Goal: Transaction & Acquisition: Subscribe to service/newsletter

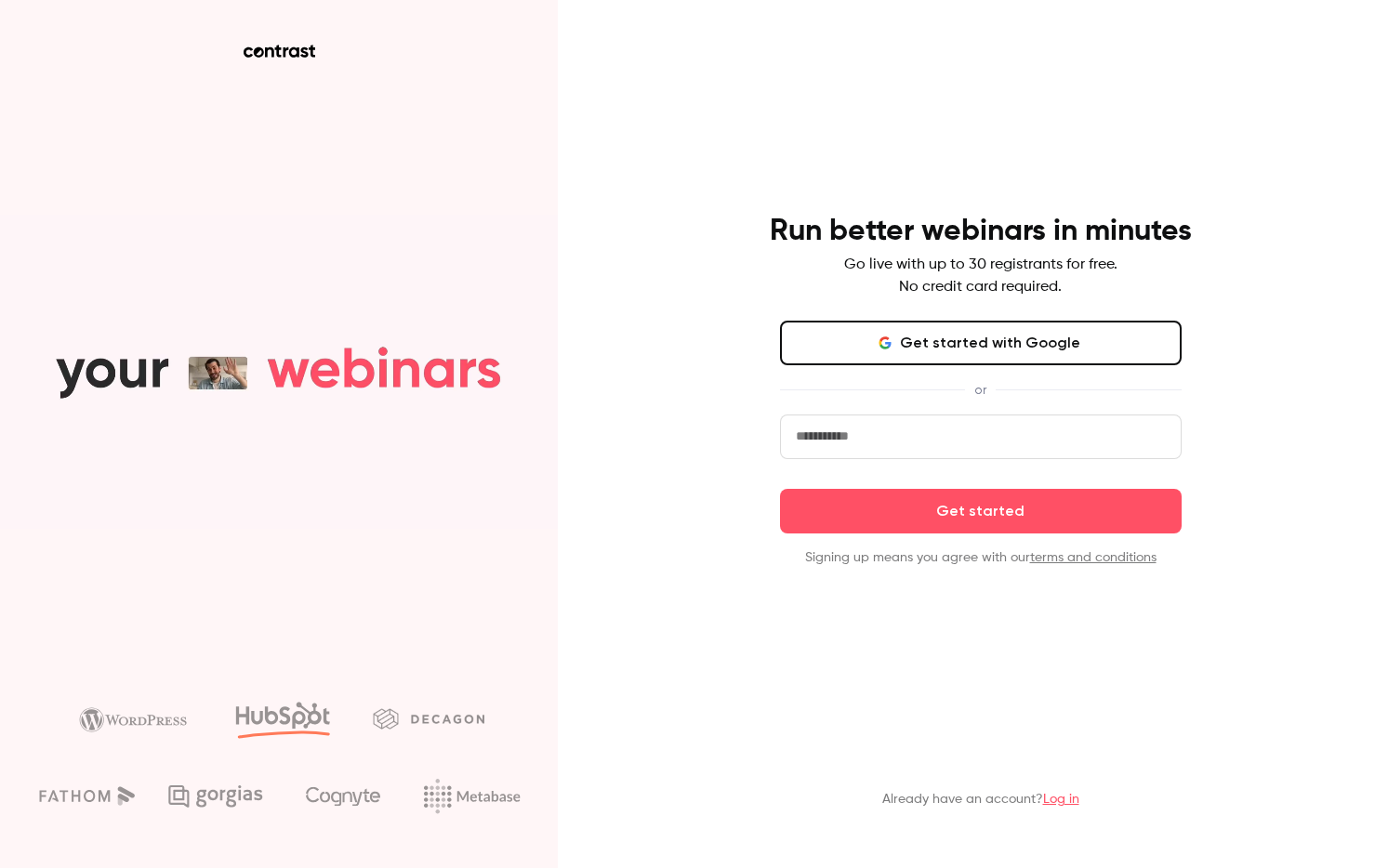
click at [1025, 358] on button "Get started with Google" at bounding box center [981, 343] width 402 height 45
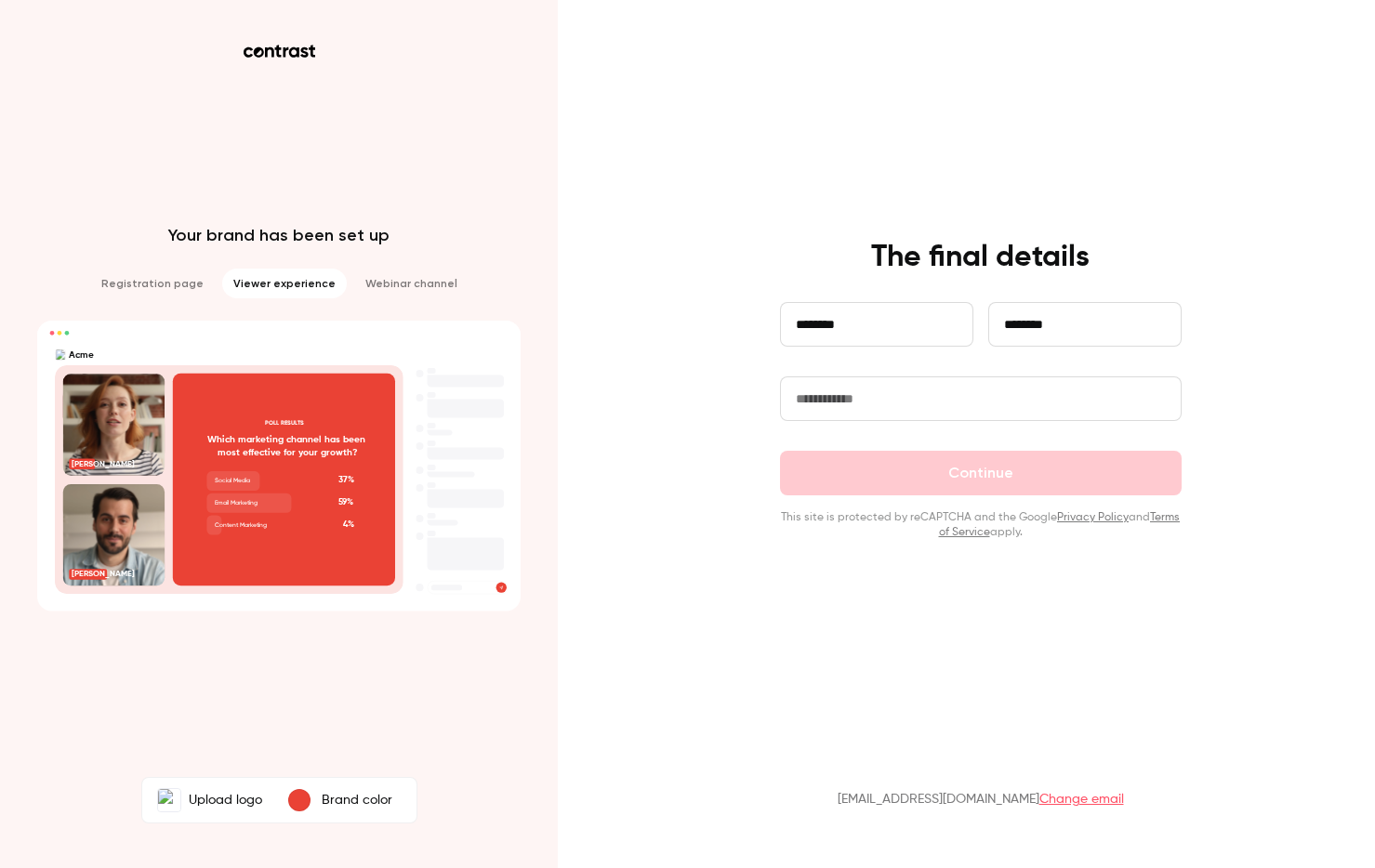
click at [989, 411] on input "text" at bounding box center [981, 399] width 402 height 45
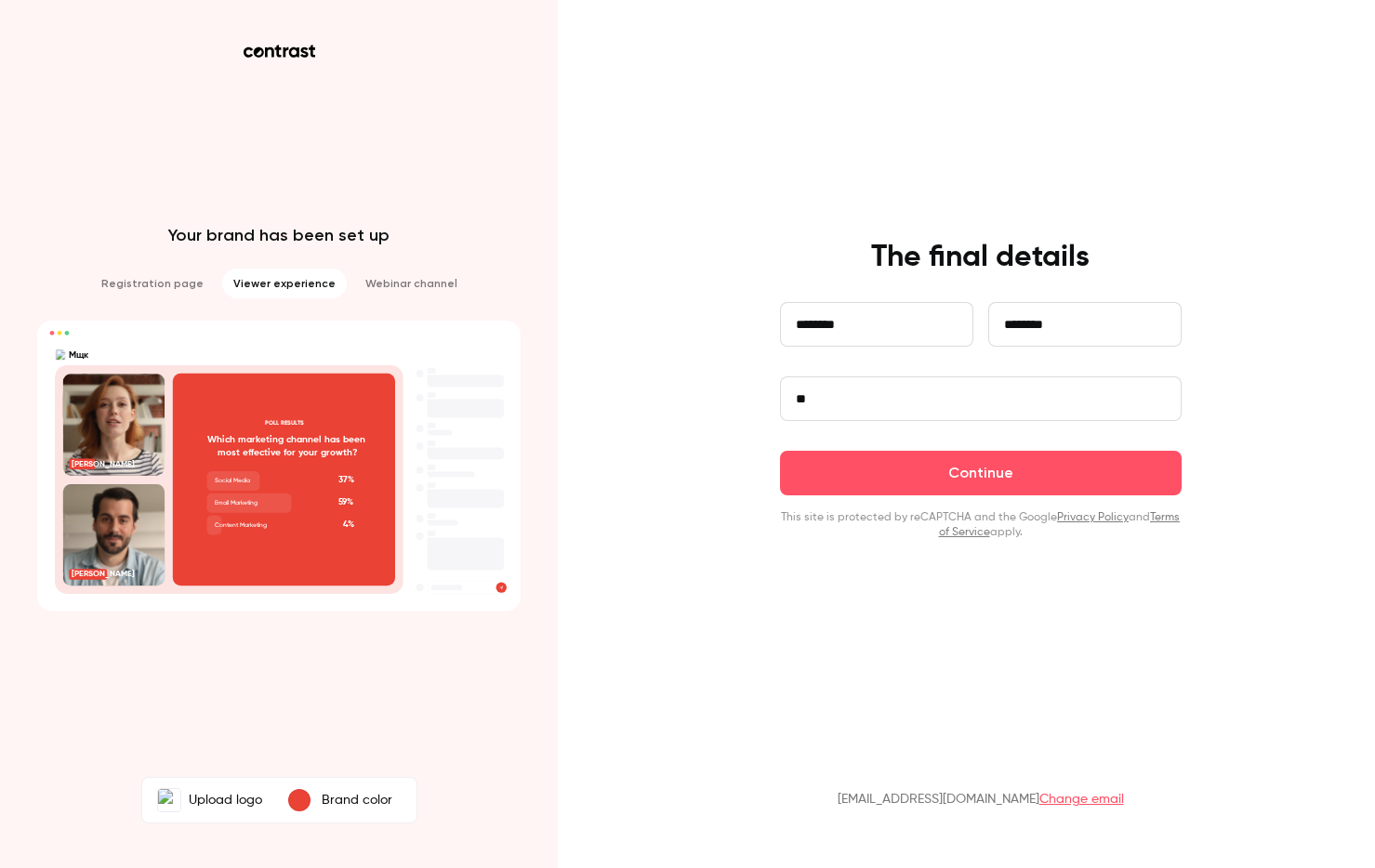
type input "*"
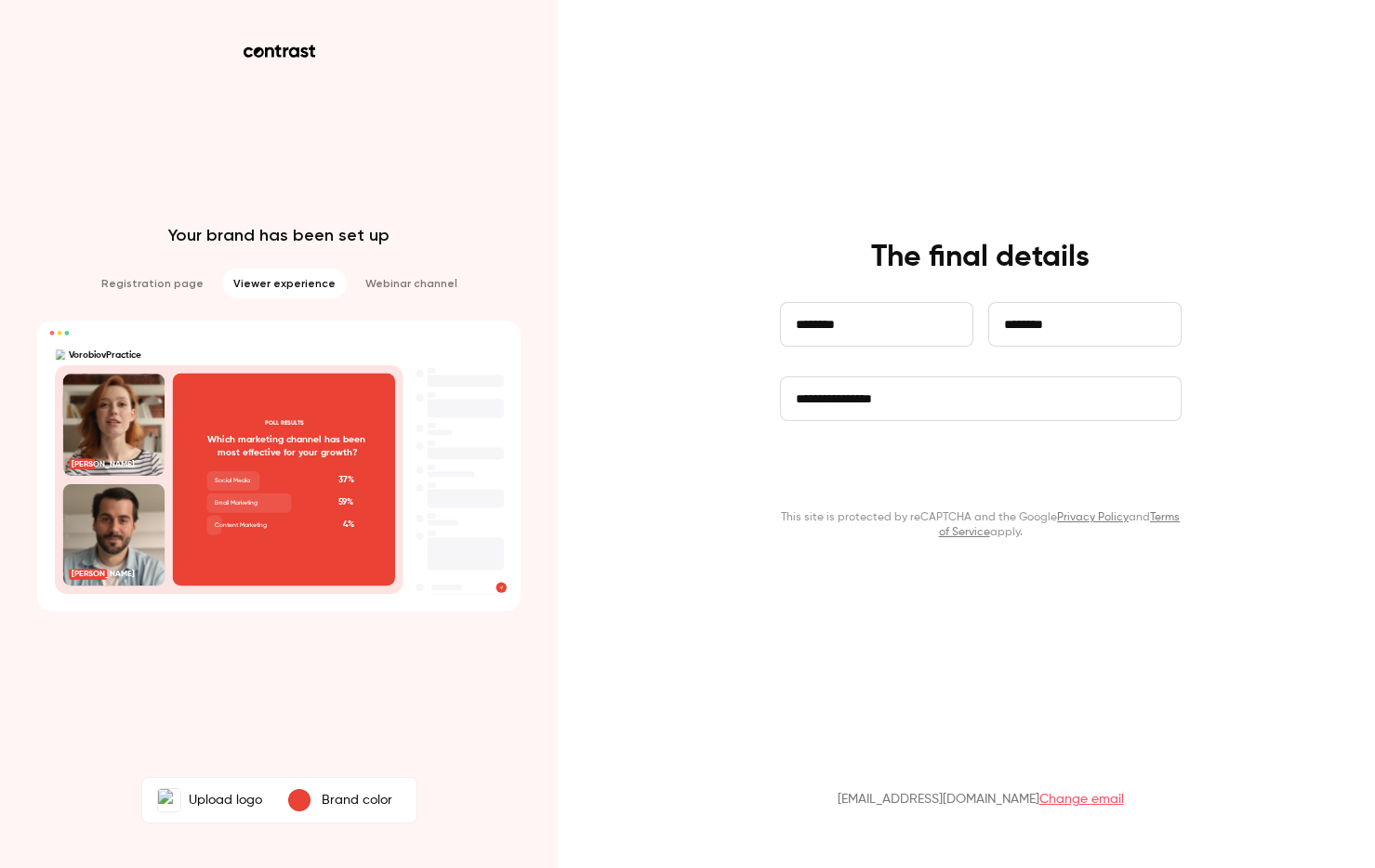
type input "**********"
click at [1077, 480] on button "Continue" at bounding box center [981, 473] width 402 height 45
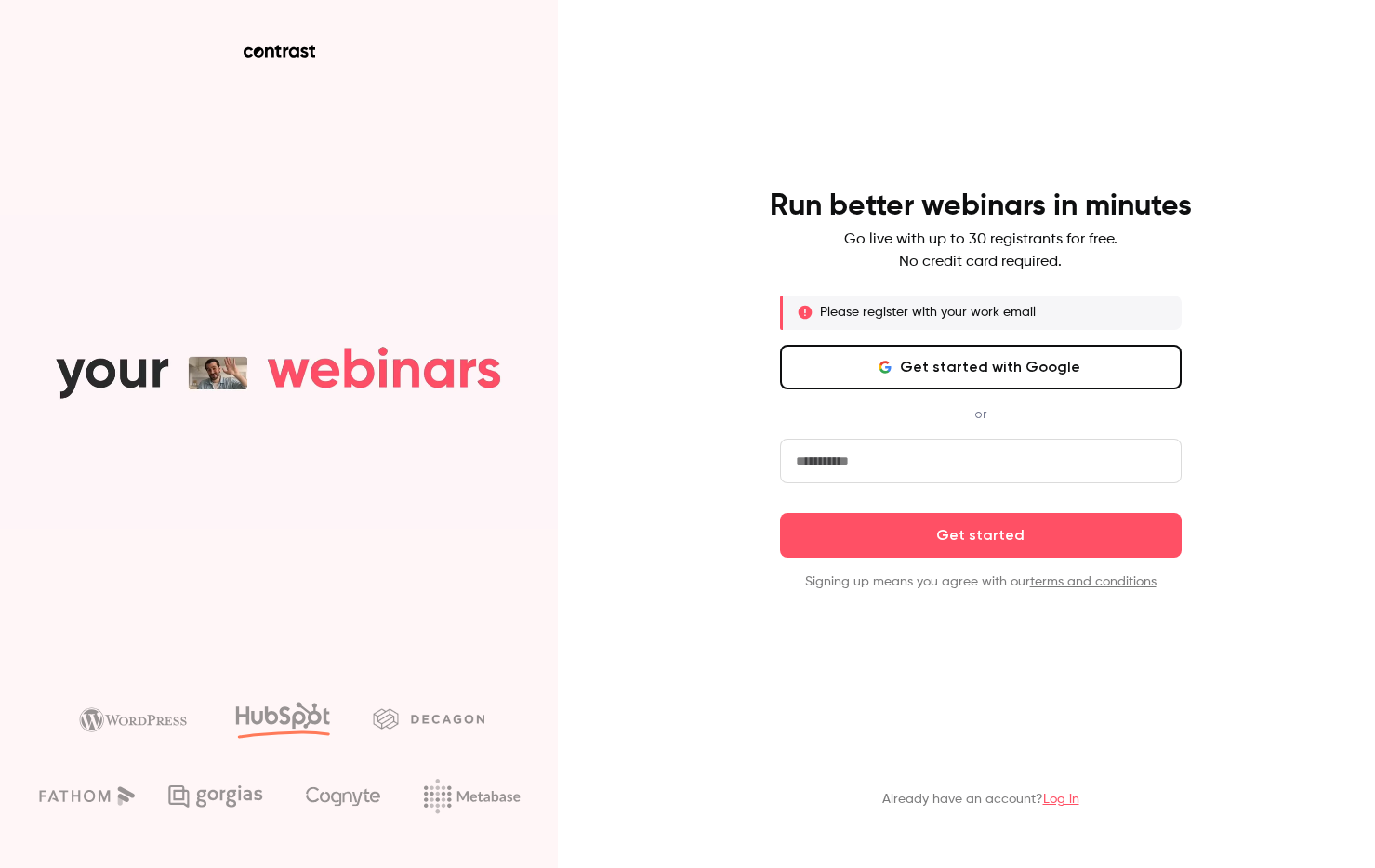
click at [918, 446] on input "email" at bounding box center [981, 461] width 402 height 45
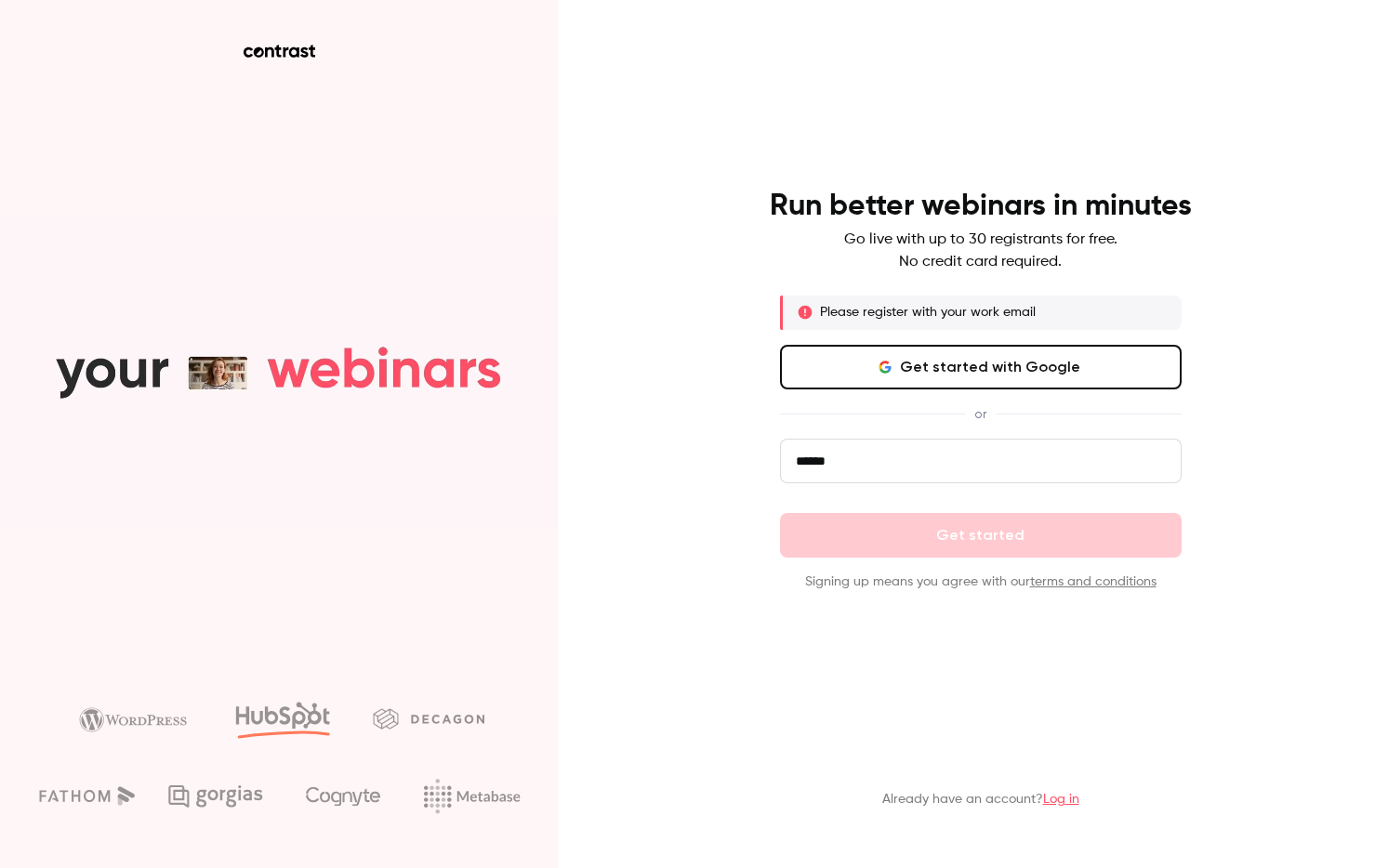
type input "**********"
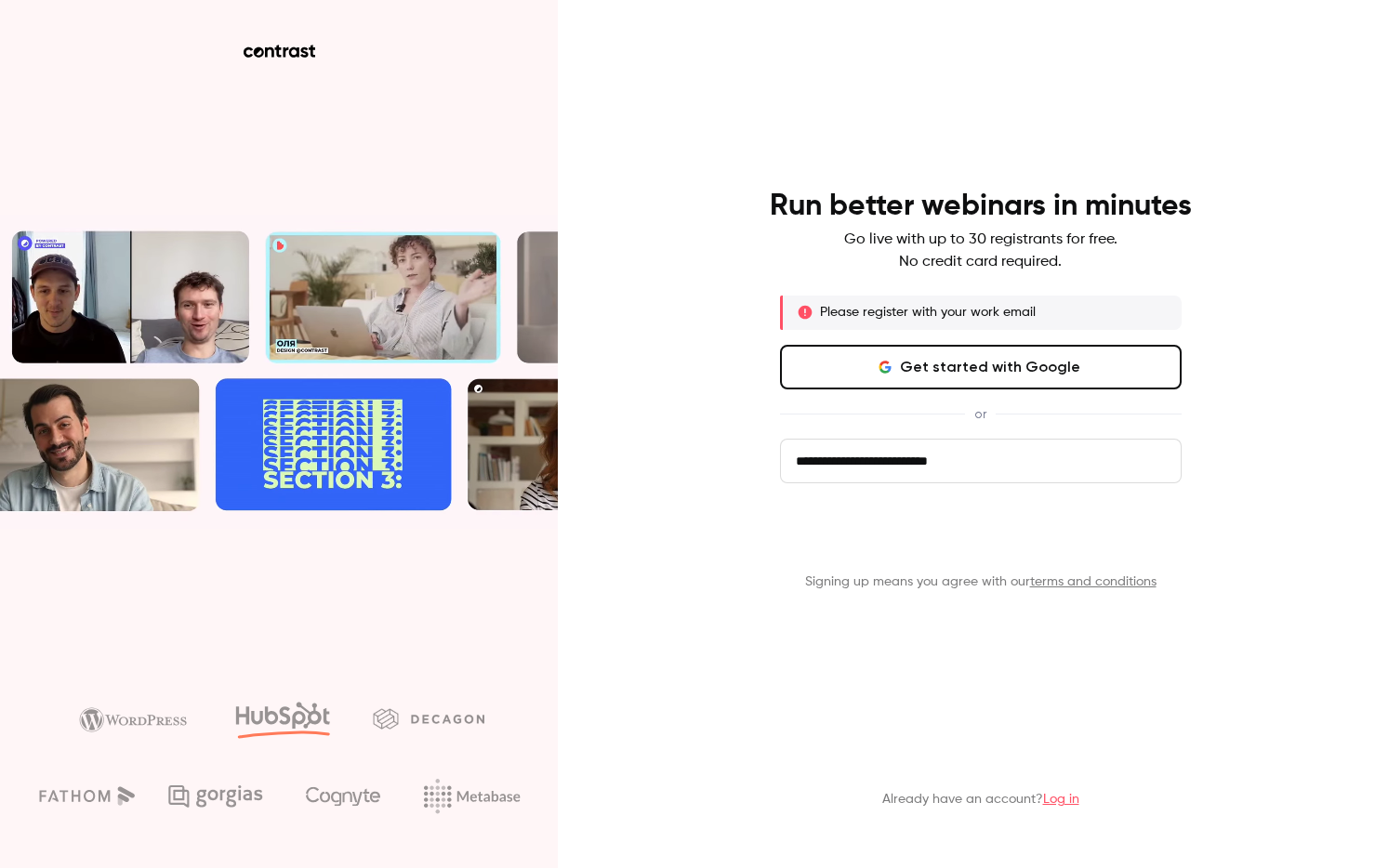
click at [1024, 538] on button "Get started" at bounding box center [981, 535] width 402 height 45
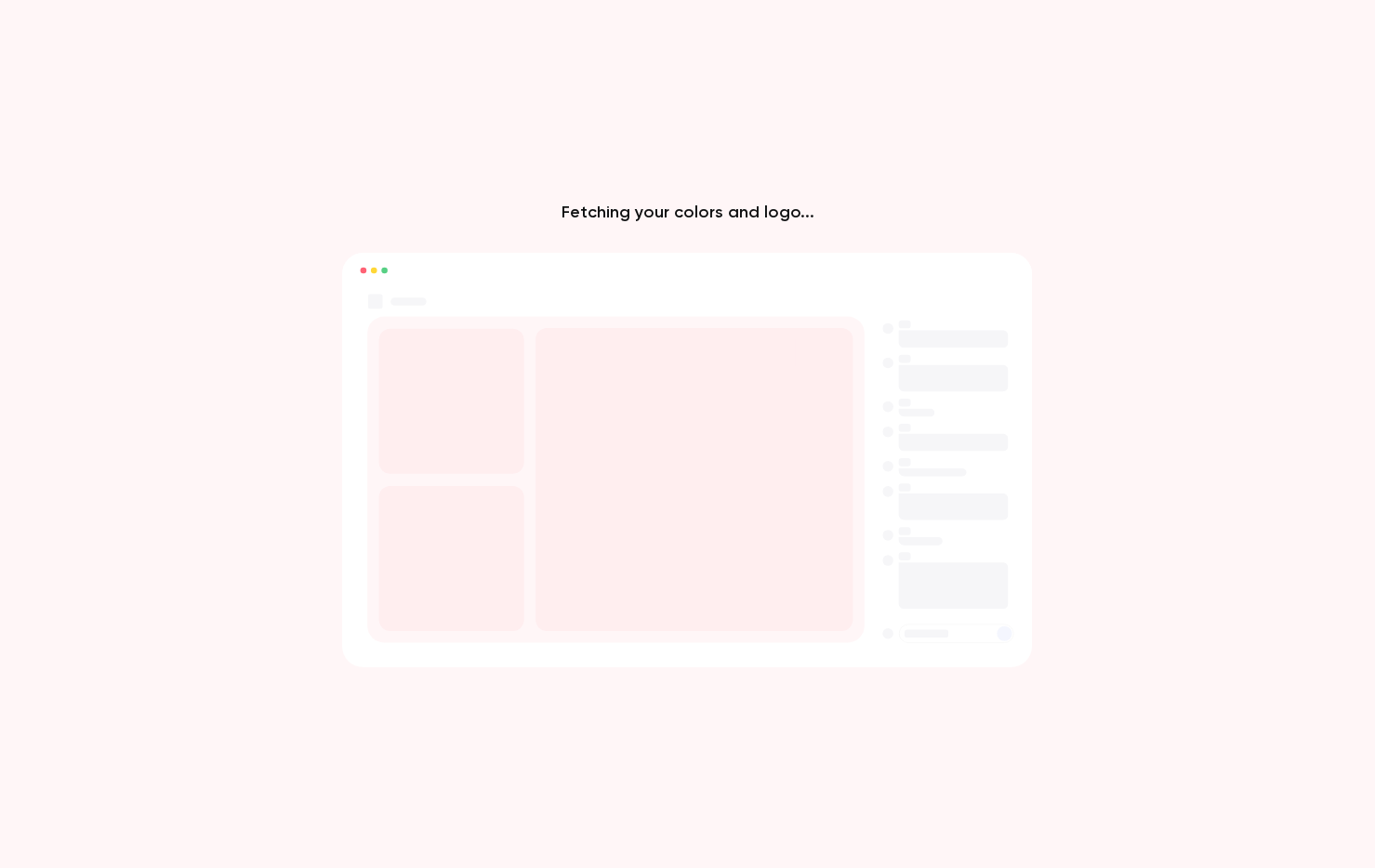
drag, startPoint x: 650, startPoint y: 475, endPoint x: 461, endPoint y: 462, distance: 189.4
click at [462, 461] on g at bounding box center [687, 460] width 691 height 414
click at [486, 463] on rect at bounding box center [452, 401] width 146 height 145
click at [674, 505] on rect at bounding box center [694, 478] width 317 height 303
click at [663, 530] on rect at bounding box center [694, 478] width 317 height 303
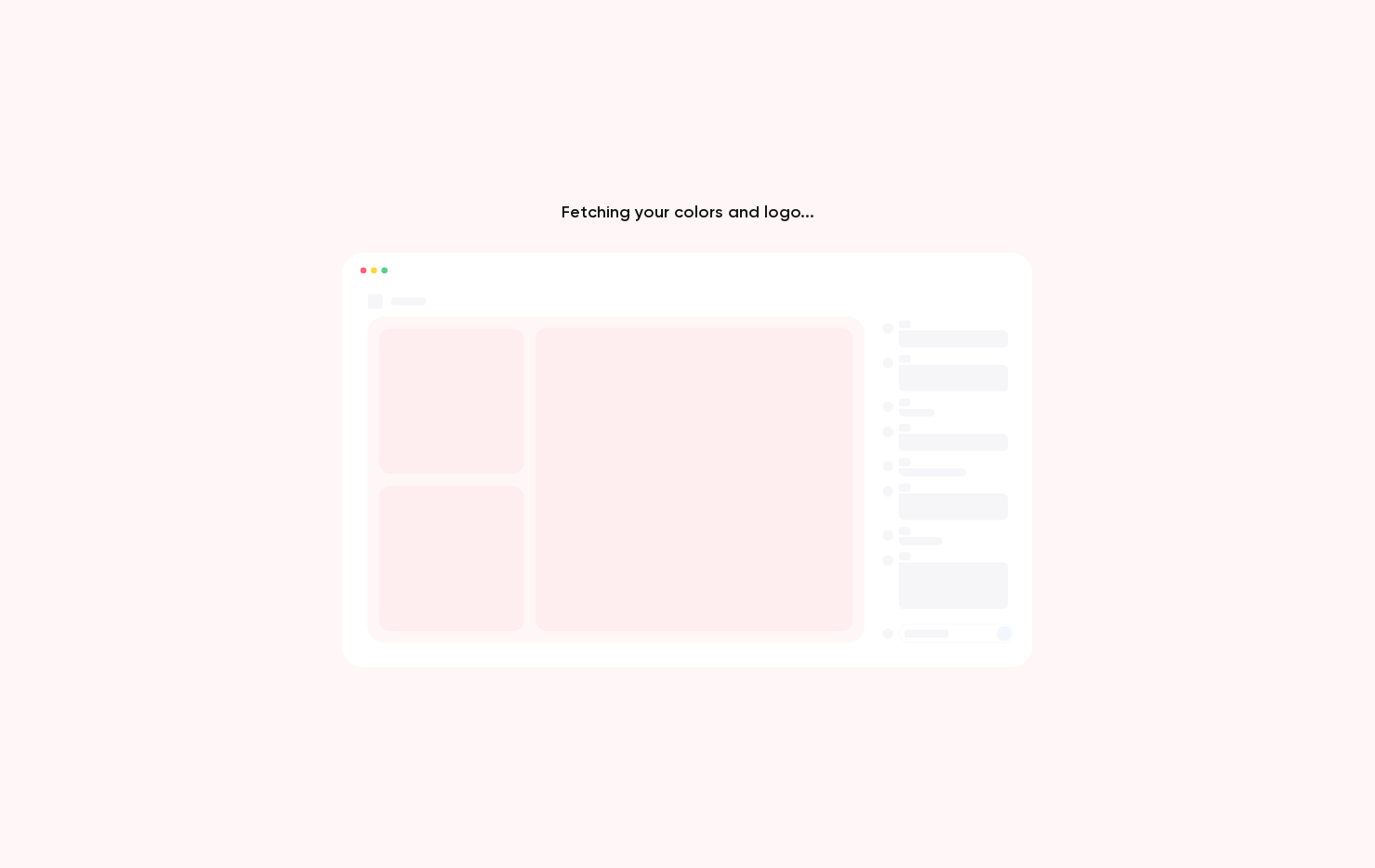
click at [760, 223] on div "Fetching your colors and logo..." at bounding box center [687, 434] width 1375 height 868
click at [616, 390] on rect at bounding box center [694, 478] width 317 height 303
click at [555, 390] on rect at bounding box center [694, 478] width 317 height 303
click at [475, 398] on rect at bounding box center [452, 401] width 146 height 145
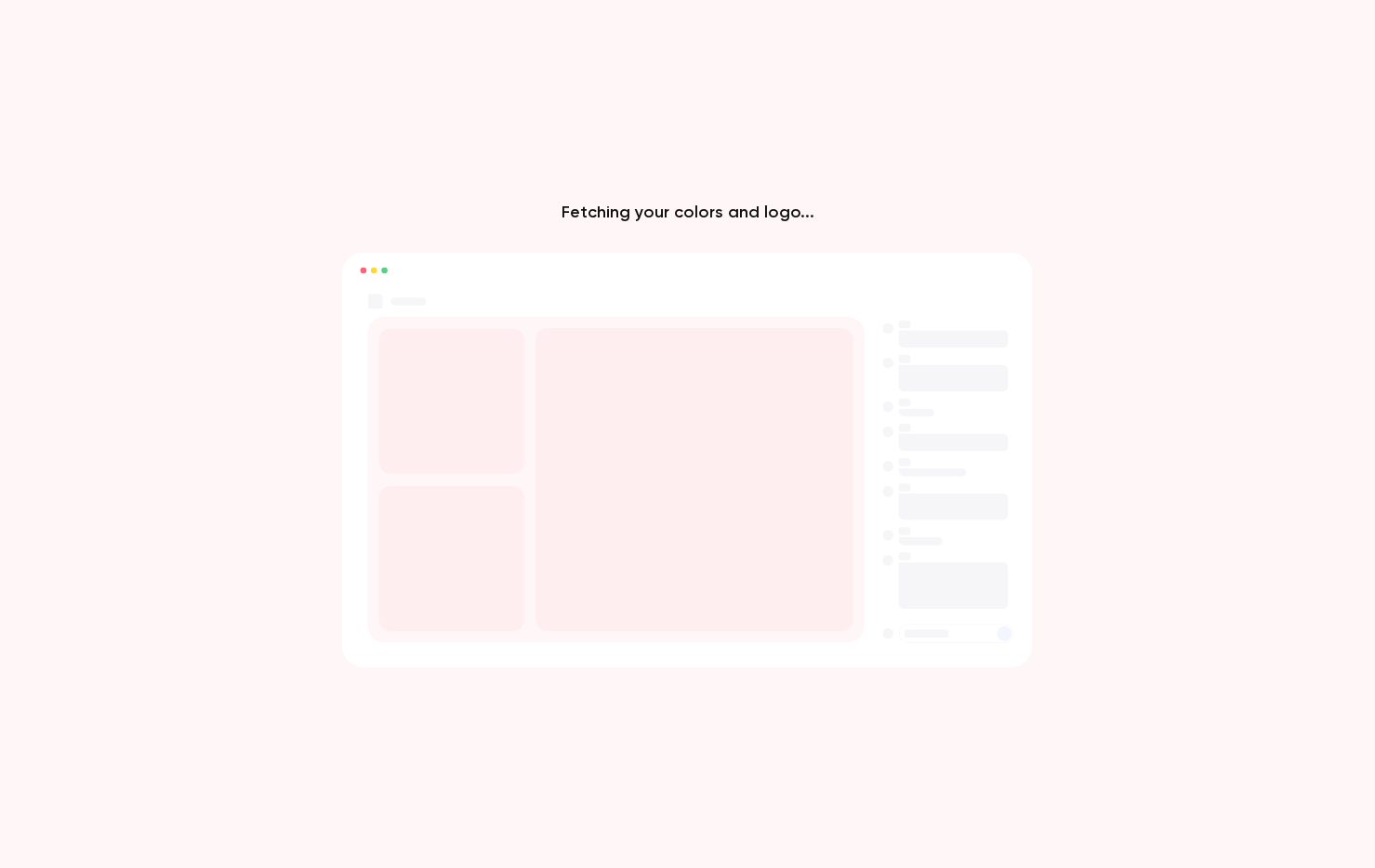
click at [372, 270] on circle at bounding box center [374, 270] width 7 height 7
click at [518, 241] on div "Fetching your colors and logo..." at bounding box center [687, 434] width 1375 height 868
